Goal: Obtain resource: Download file/media

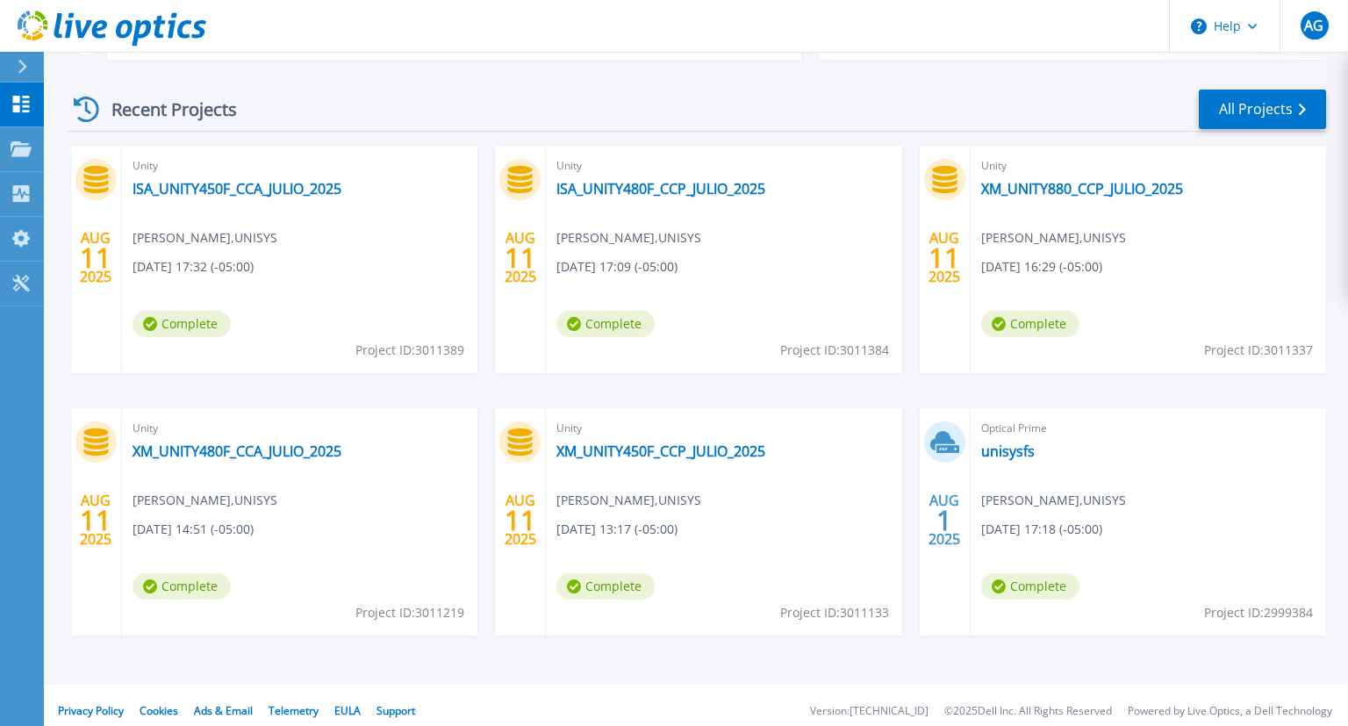
scroll to position [246, 0]
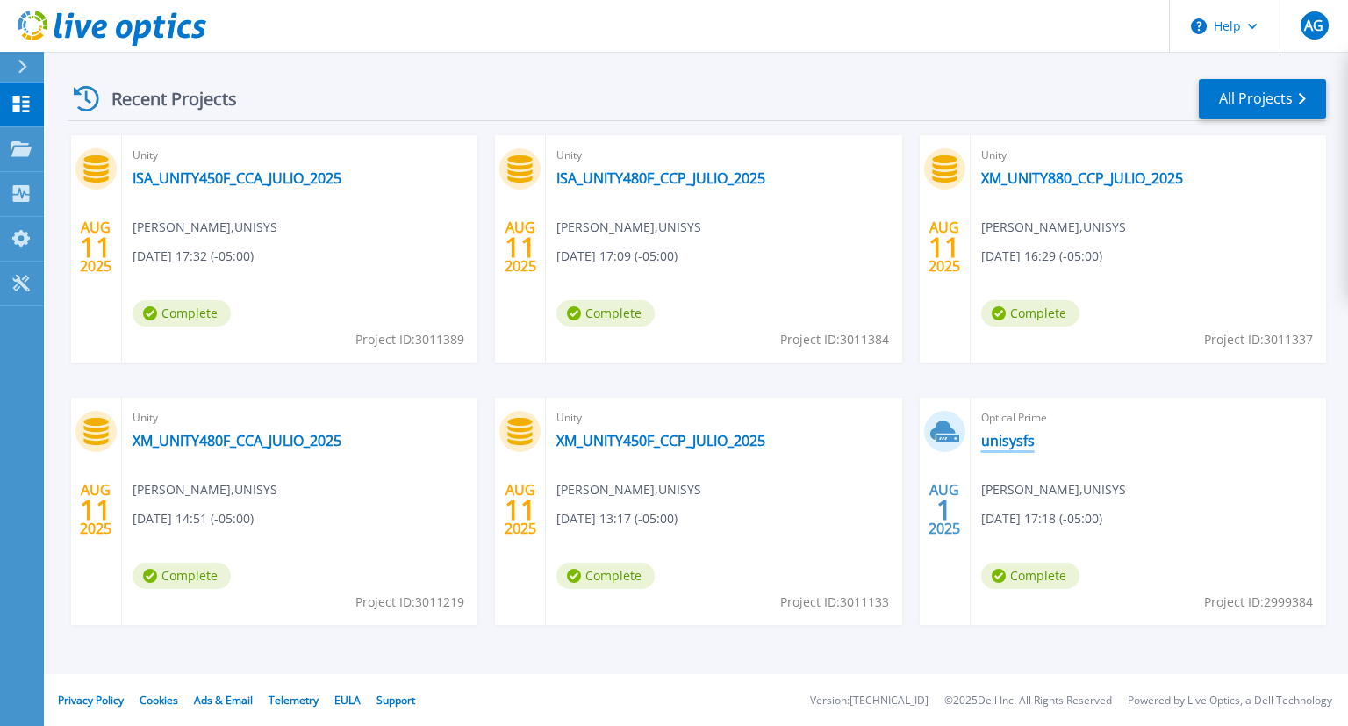
click at [994, 438] on link "unisysfs" at bounding box center [1009, 441] width 54 height 18
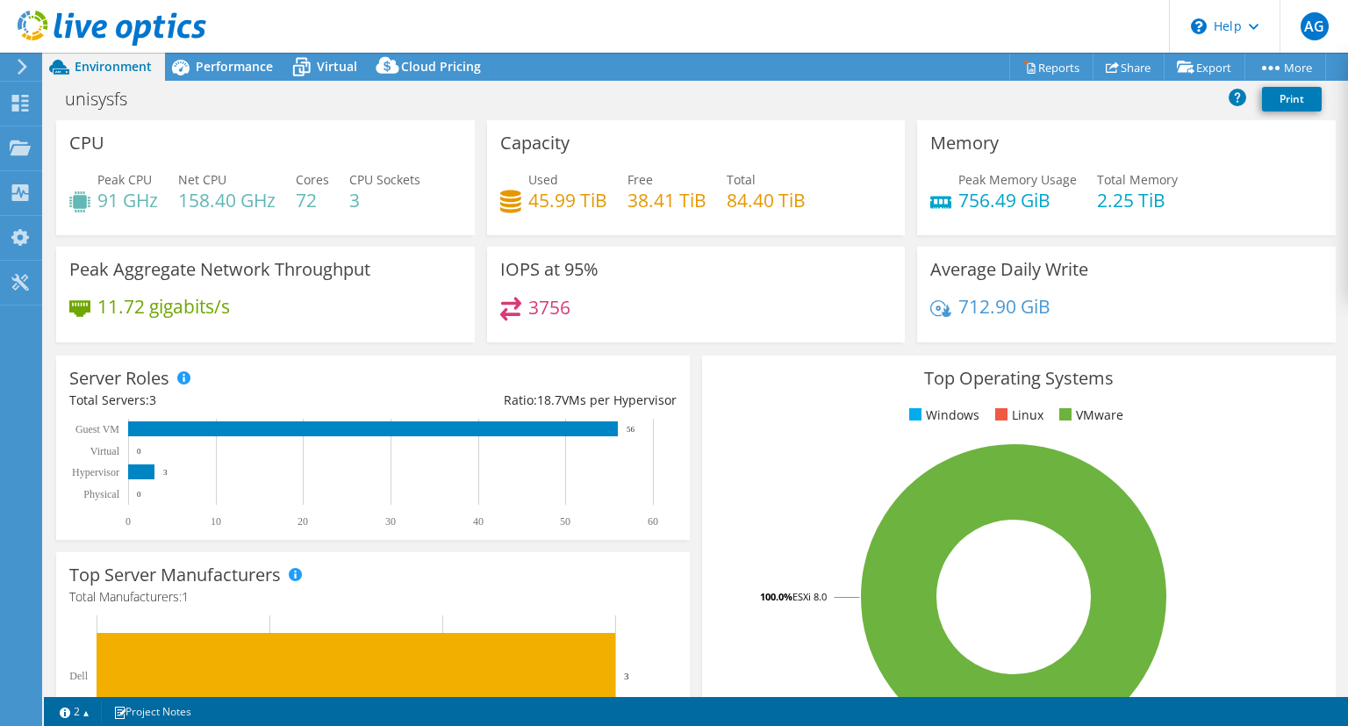
select select "USD"
click at [1031, 64] on link "Reports" at bounding box center [1052, 67] width 84 height 27
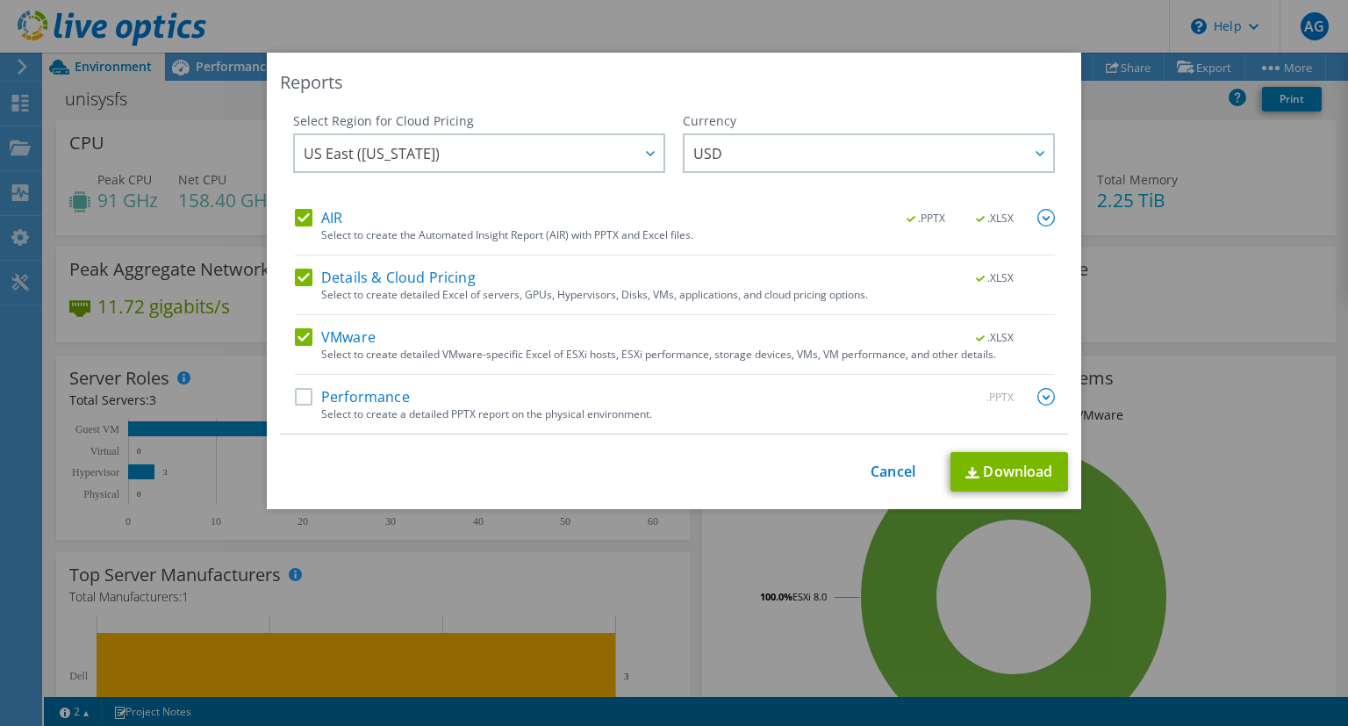
click at [306, 280] on label "Details & Cloud Pricing" at bounding box center [385, 278] width 181 height 18
click at [0, 0] on input "Details & Cloud Pricing" at bounding box center [0, 0] width 0 height 0
click at [311, 333] on label "VMware" at bounding box center [335, 337] width 81 height 18
click at [0, 0] on input "VMware" at bounding box center [0, 0] width 0 height 0
click at [310, 401] on label "Performance" at bounding box center [352, 397] width 115 height 18
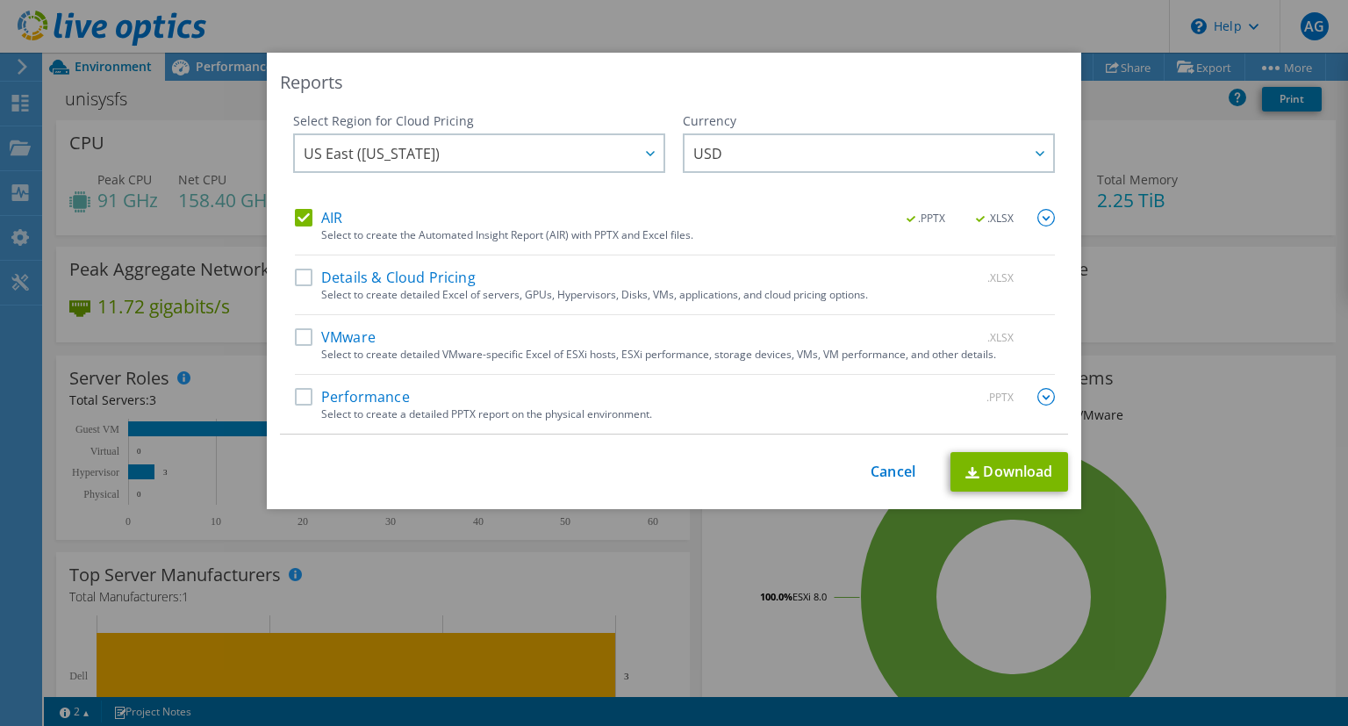
click at [0, 0] on input "Performance" at bounding box center [0, 0] width 0 height 0
click at [1030, 465] on link "Download" at bounding box center [1010, 472] width 118 height 40
click at [895, 469] on link "Cancel" at bounding box center [893, 472] width 45 height 17
